Goal: Check status: Check status

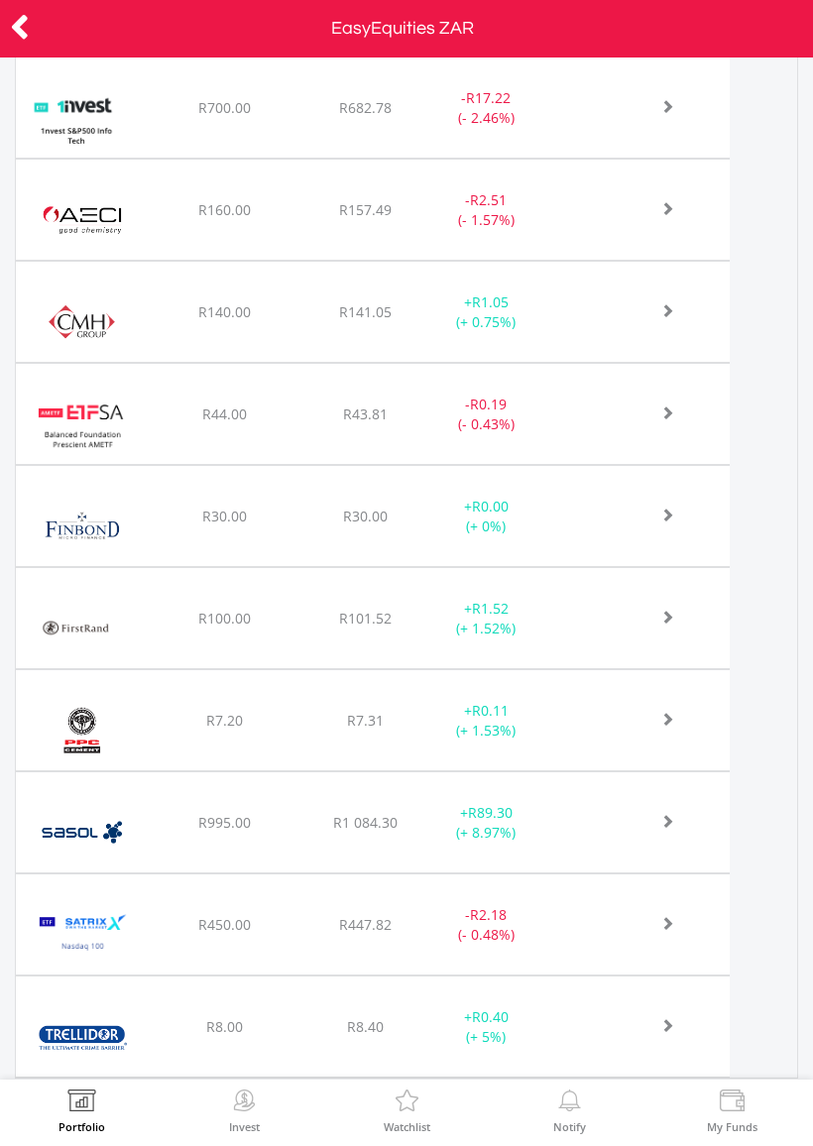
scroll to position [1004, 0]
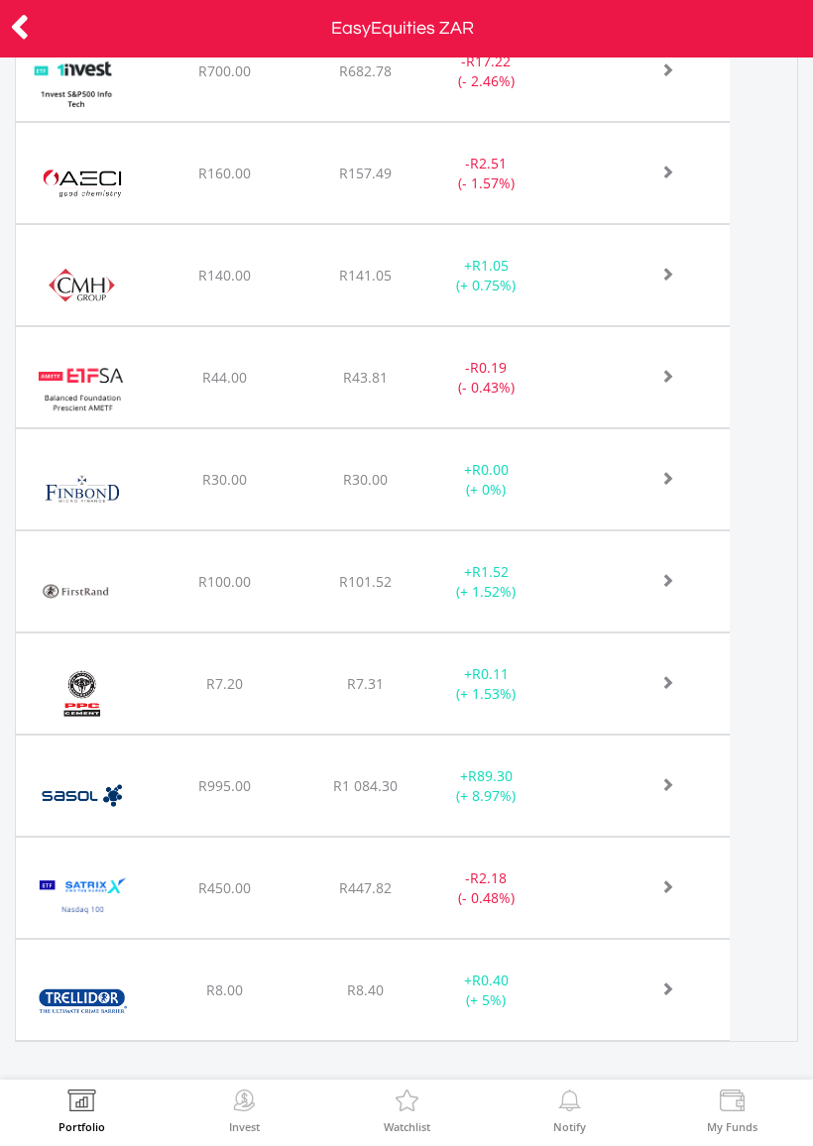
click at [170, 81] on div "R995.00" at bounding box center [225, 71] width 136 height 20
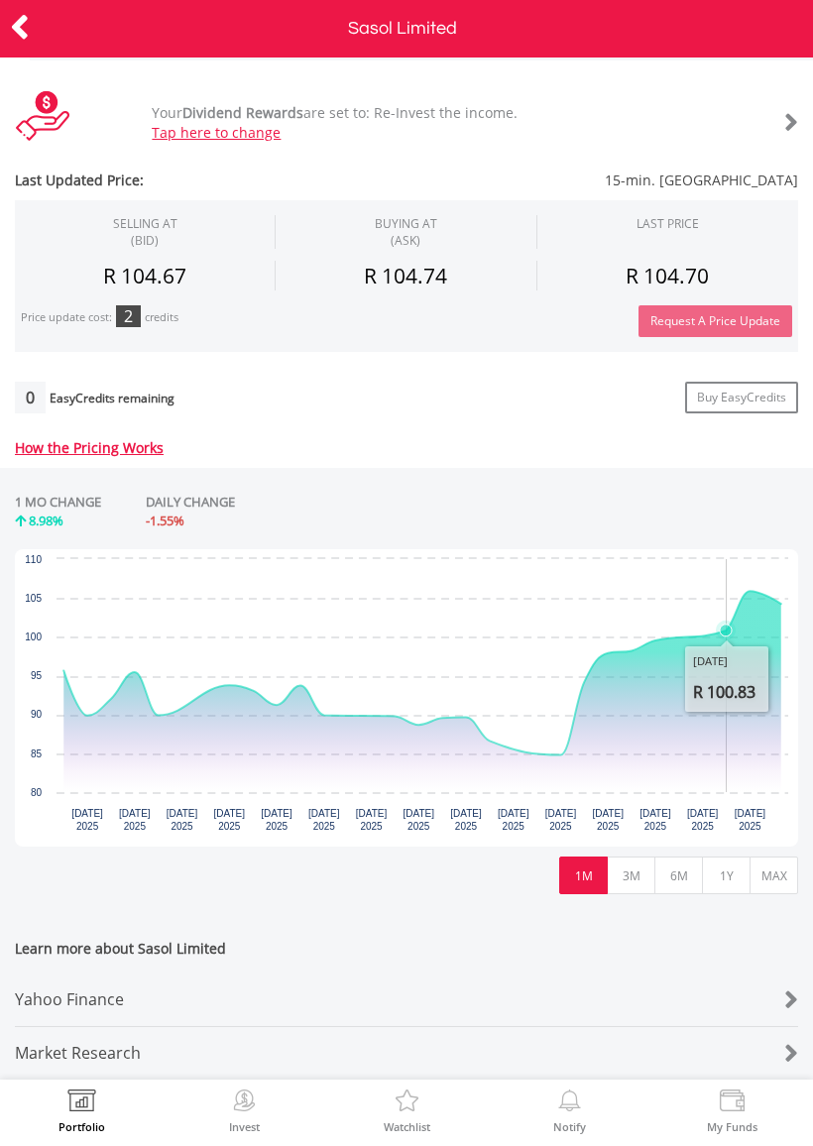
scroll to position [526, 0]
click at [639, 872] on button "3M" at bounding box center [631, 876] width 49 height 38
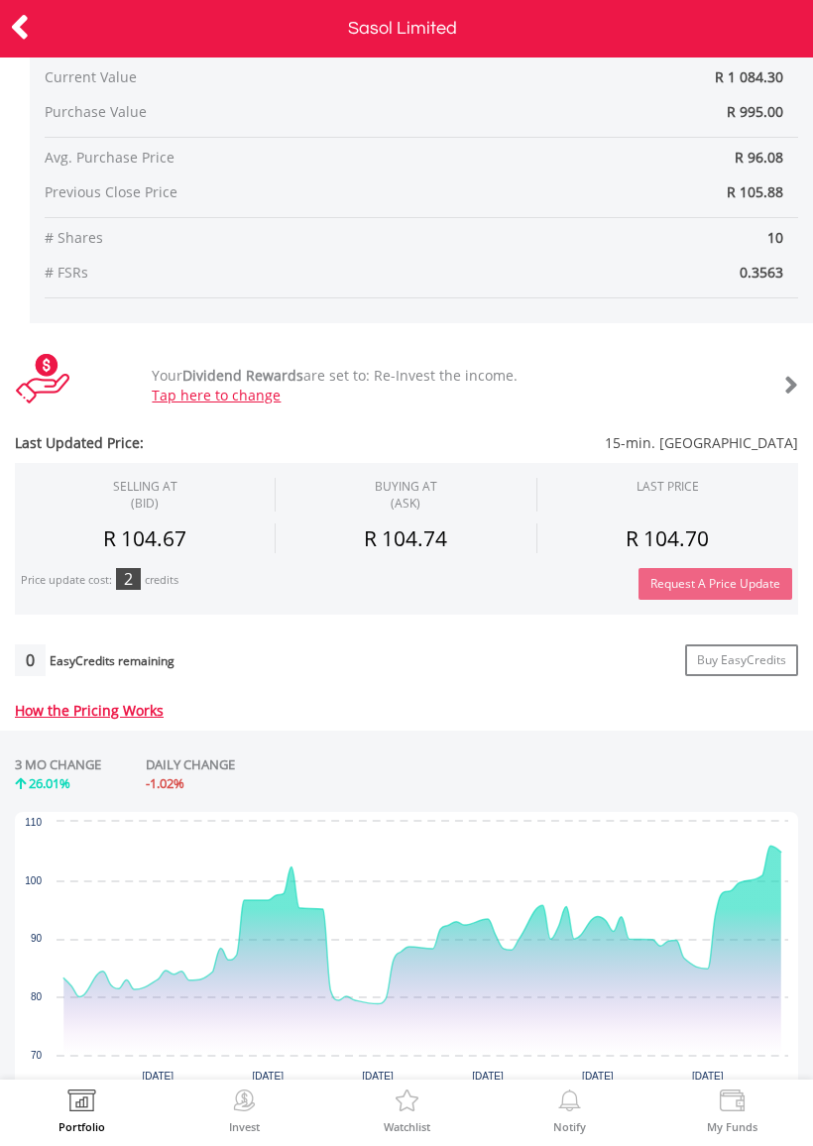
scroll to position [253, 0]
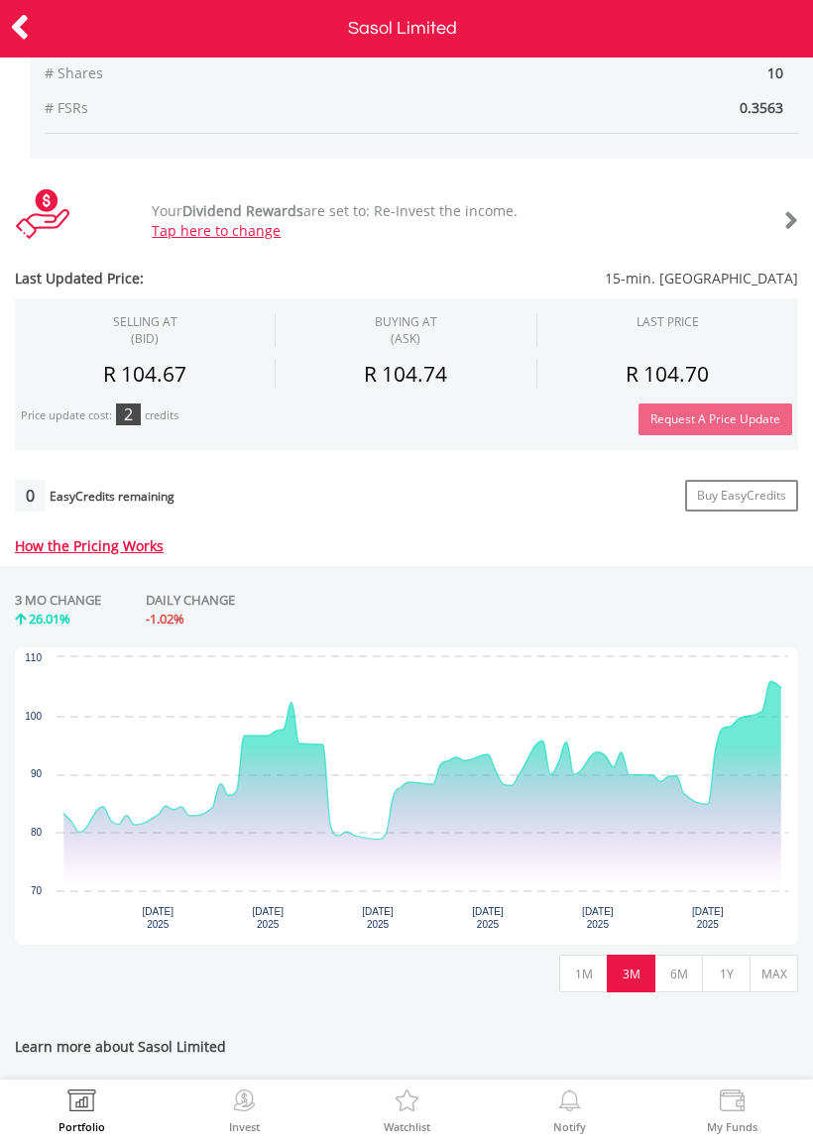
click at [686, 973] on button "6M" at bounding box center [678, 974] width 49 height 38
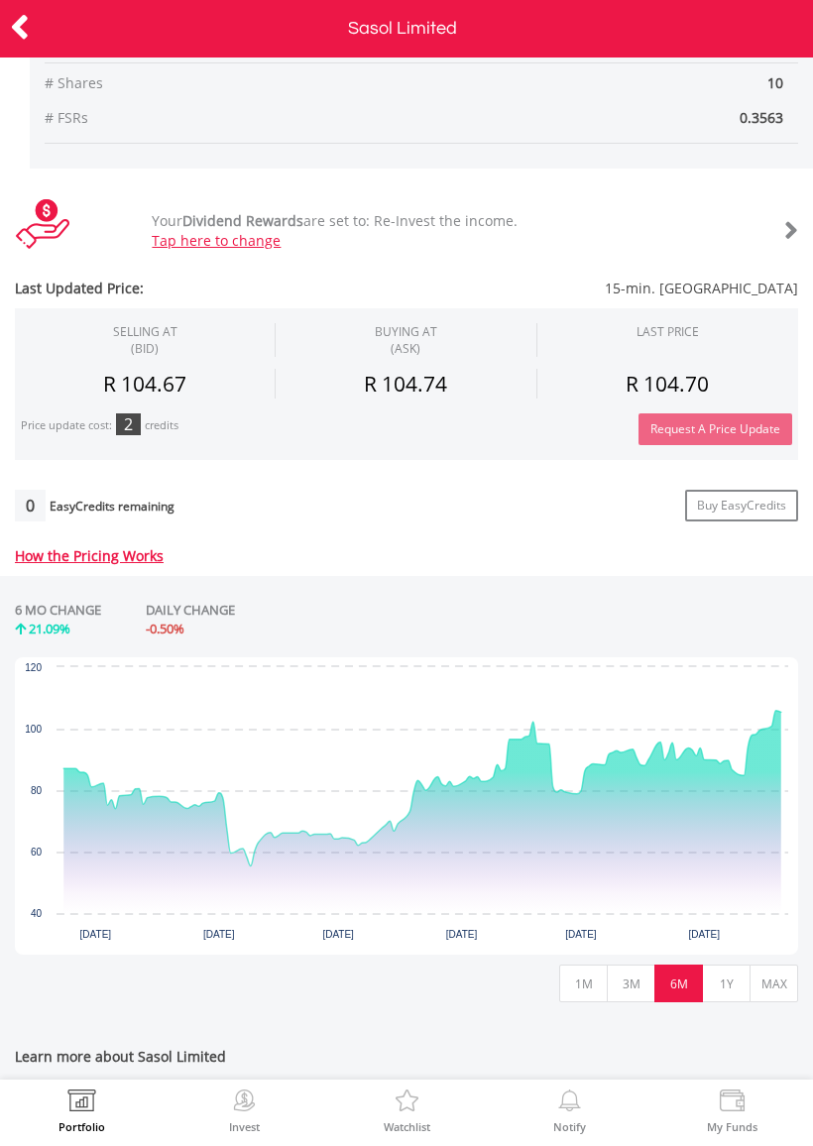
scroll to position [407, 0]
click at [731, 986] on button "1Y" at bounding box center [726, 983] width 49 height 38
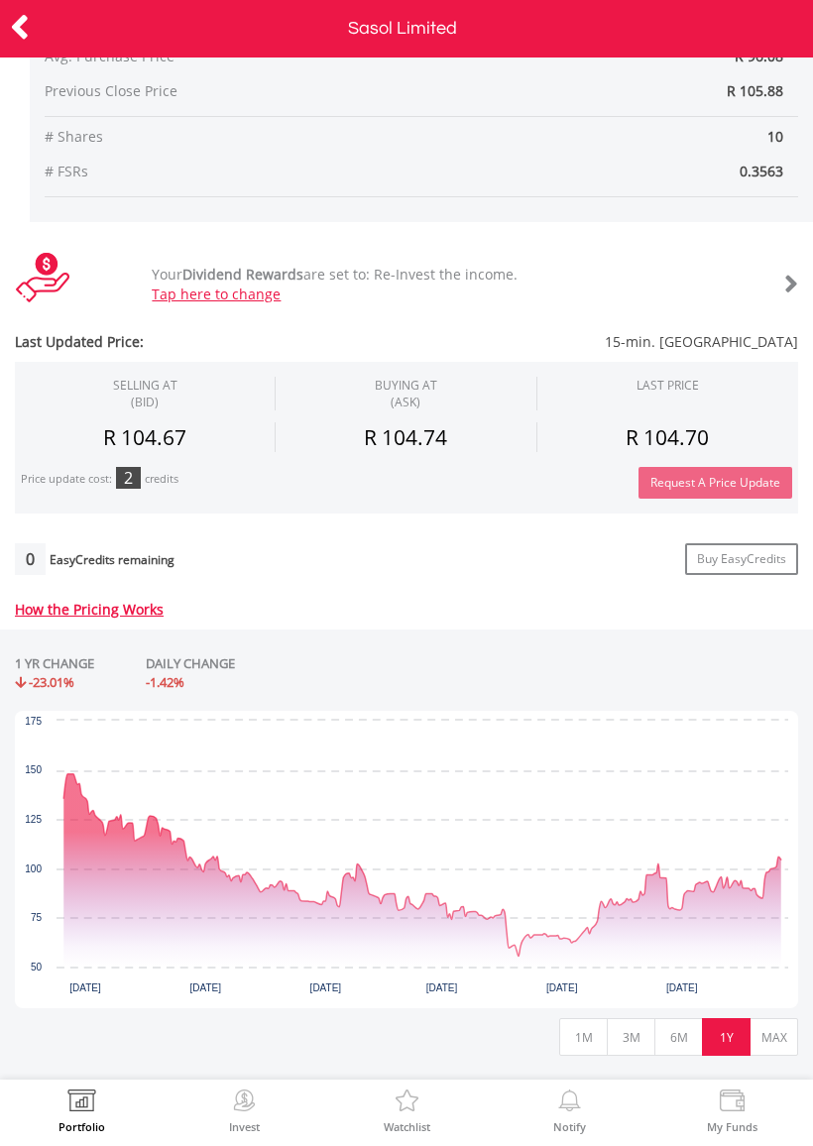
scroll to position [378, 0]
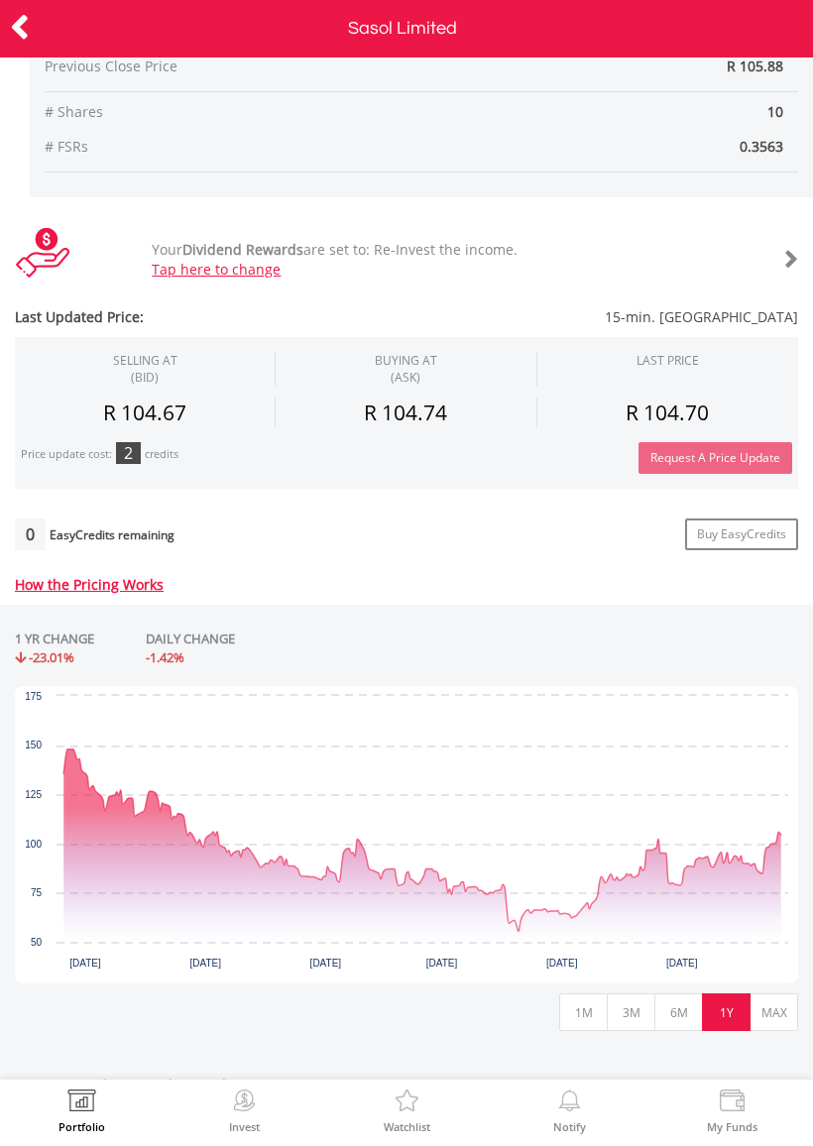
click at [779, 1014] on button "MAX" at bounding box center [774, 1012] width 49 height 38
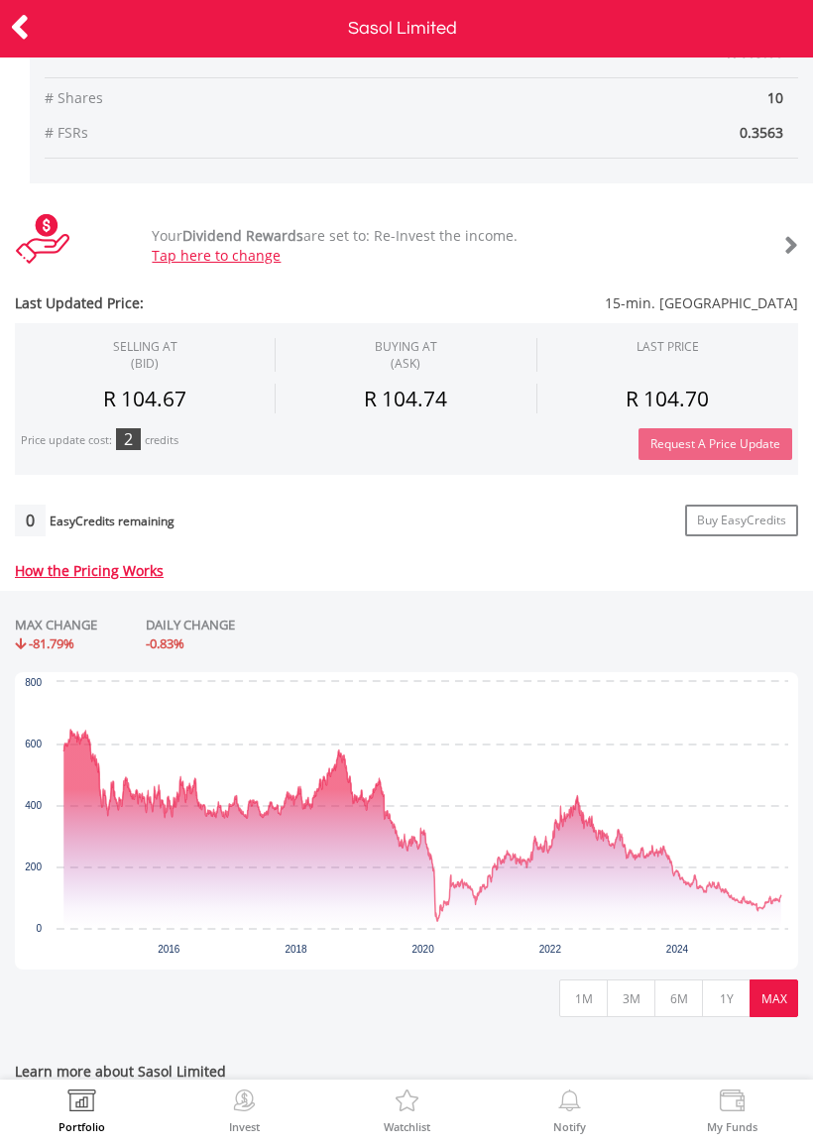
scroll to position [402, 0]
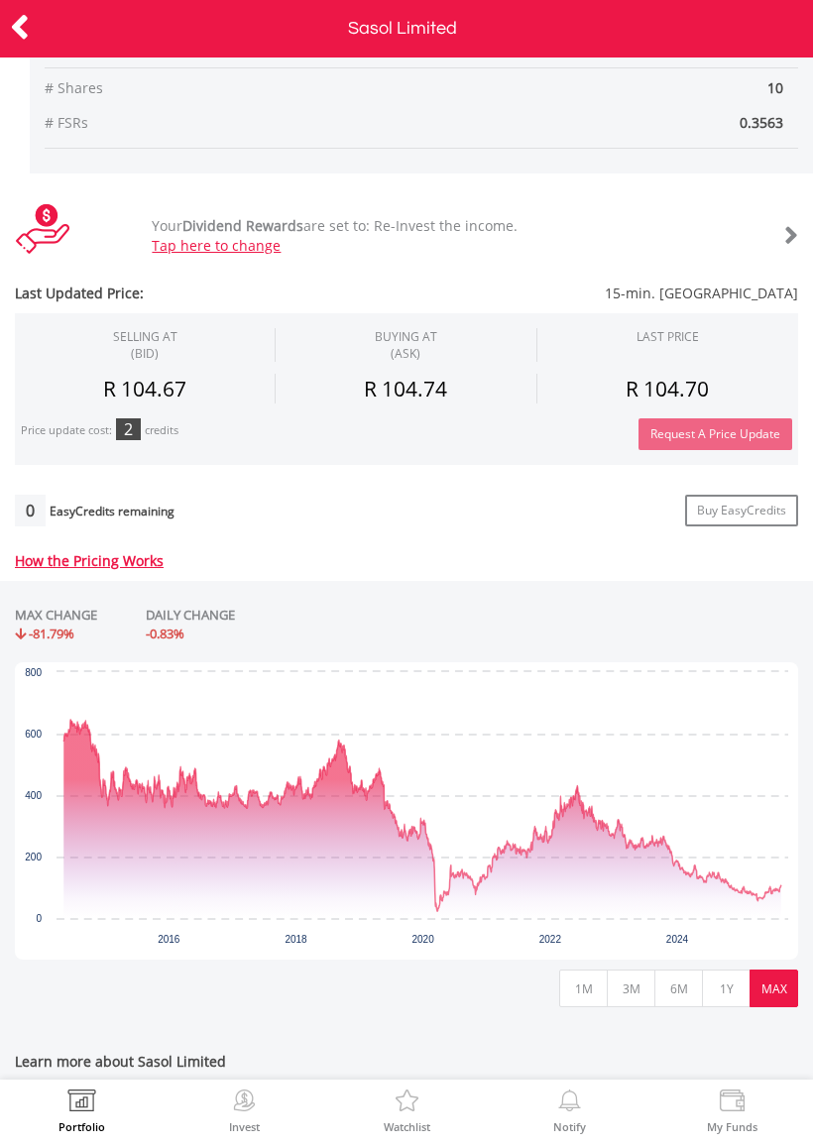
click at [28, 27] on icon at bounding box center [20, 27] width 20 height 39
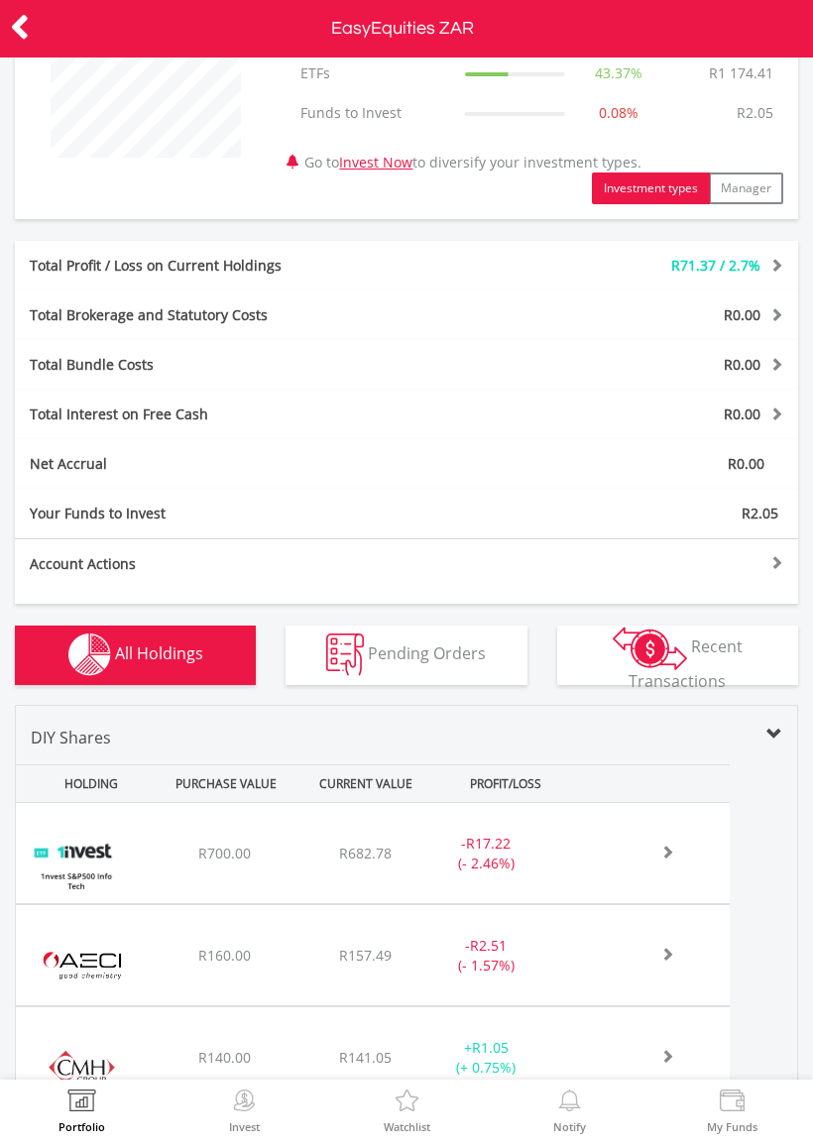
scroll to position [240, 0]
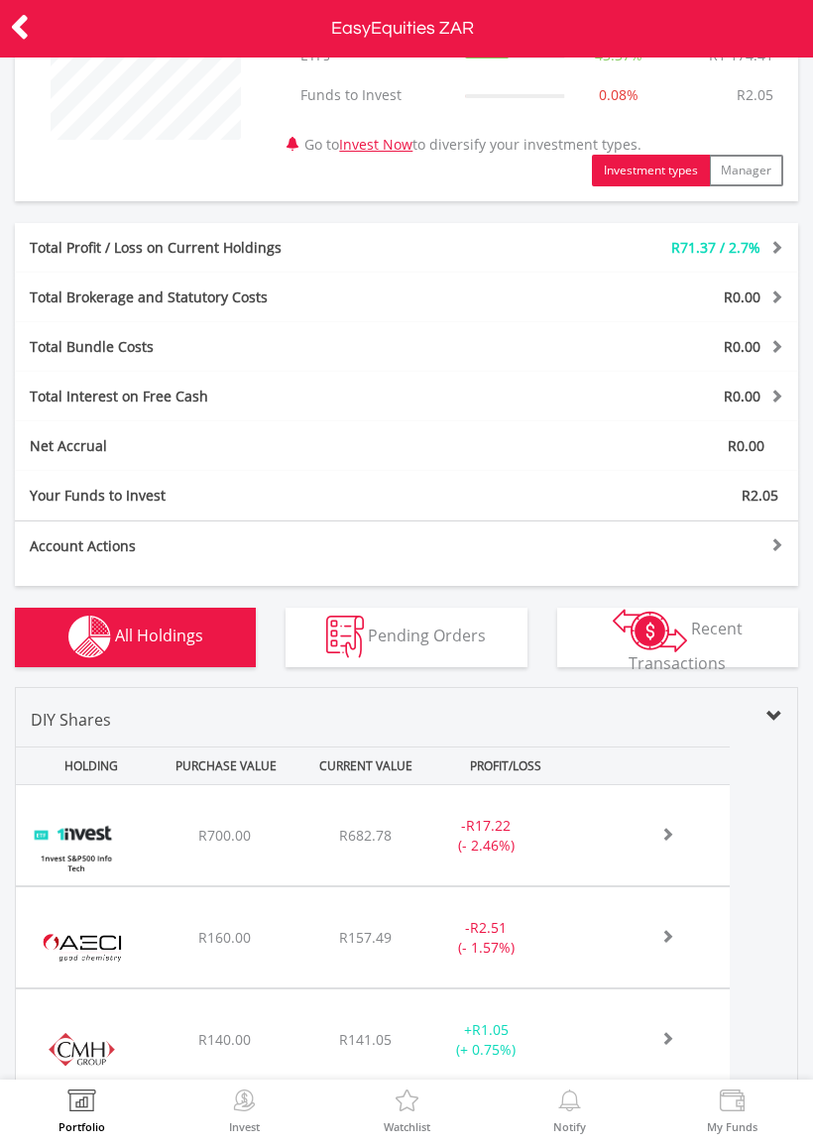
click at [734, 646] on button "Transactions Recent Transactions" at bounding box center [677, 637] width 241 height 59
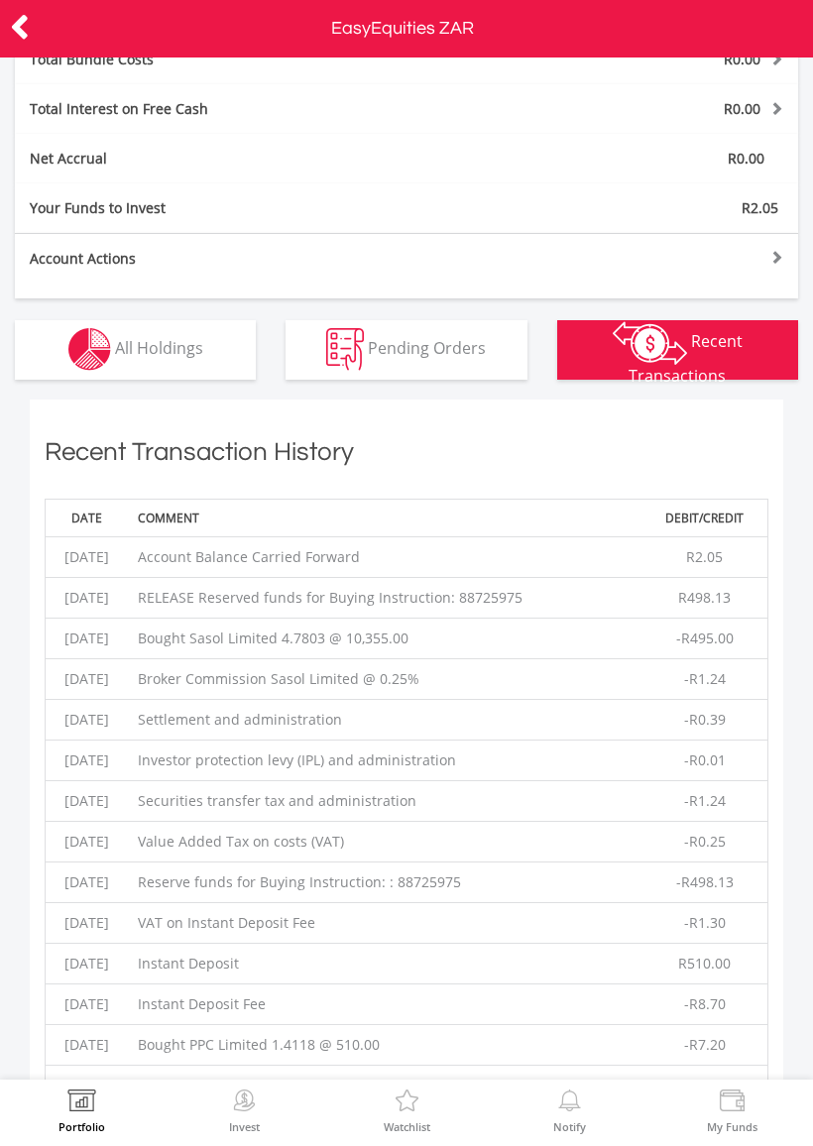
scroll to position [528, 0]
click at [29, 40] on icon at bounding box center [20, 27] width 20 height 39
